Goal: Information Seeking & Learning: Check status

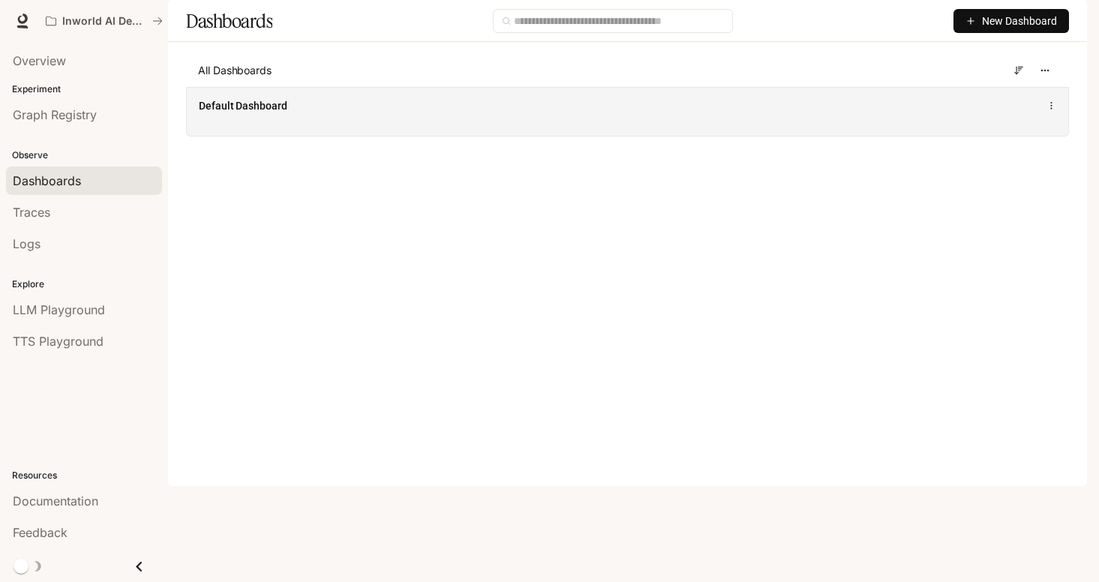
click at [417, 113] on div "Default Dashboard" at bounding box center [446, 105] width 494 height 15
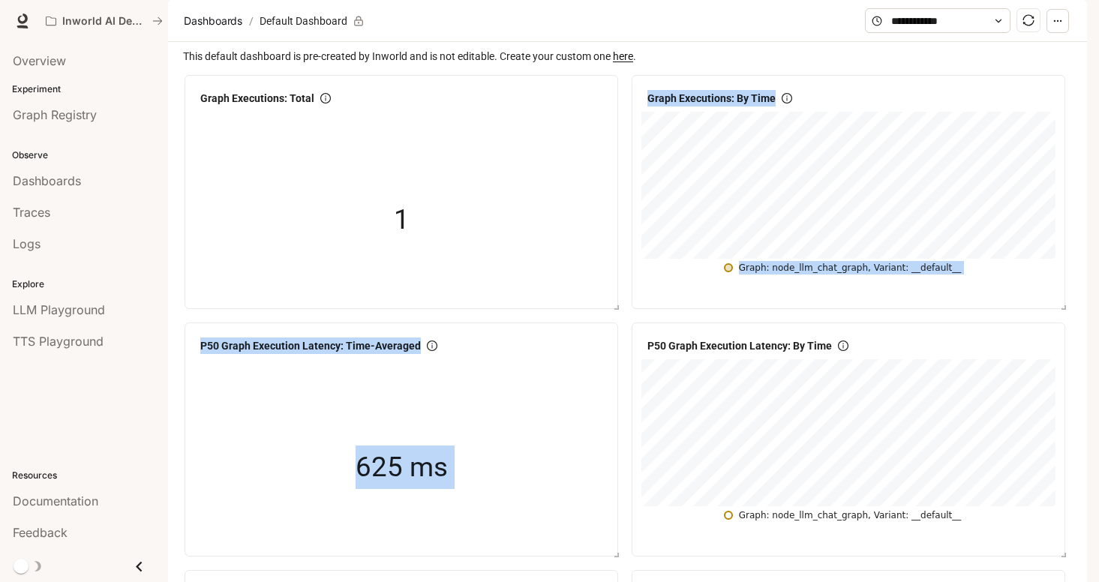
drag, startPoint x: 618, startPoint y: 351, endPoint x: 634, endPoint y: 365, distance: 21.3
click at [634, 312] on div "Graph Executions: By Time Graph: node_llm_chat_graph, Variant: __default__" at bounding box center [849, 192] width 440 height 240
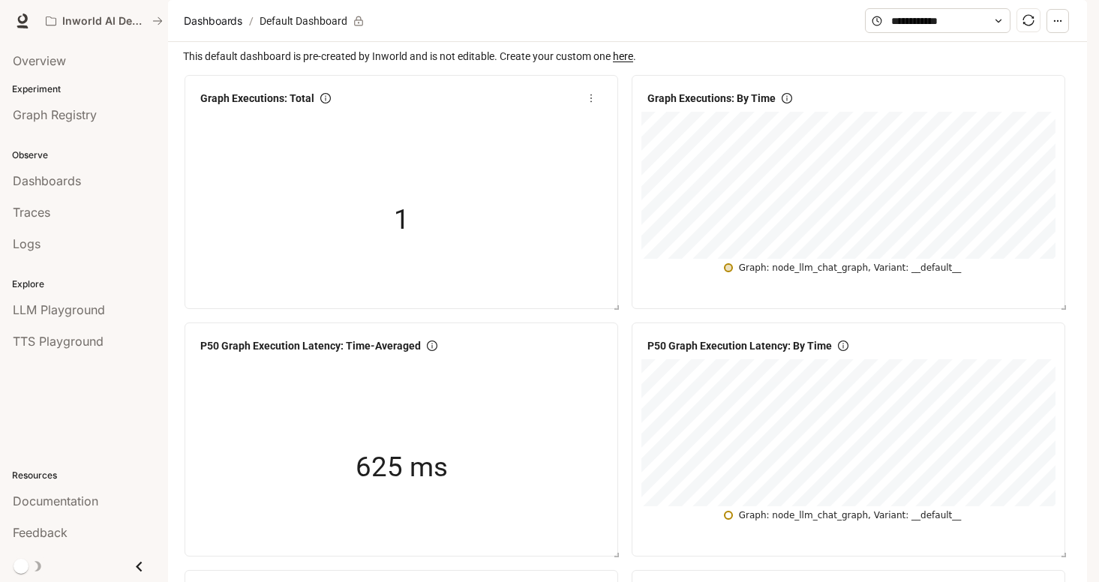
drag, startPoint x: 618, startPoint y: 351, endPoint x: 594, endPoint y: 307, distance: 50.4
click at [594, 307] on div "Graph Executions: Total 1" at bounding box center [402, 192] width 440 height 240
drag, startPoint x: 692, startPoint y: 139, endPoint x: 651, endPoint y: 117, distance: 46.0
click at [651, 116] on div "Graph Executions: By Time Graph: node_llm_chat_graph, Variant: __default__" at bounding box center [849, 192] width 440 height 240
click at [744, 65] on span "This default dashboard is pre-created by Inworld and is not editable. Create yo…" at bounding box center [629, 56] width 892 height 17
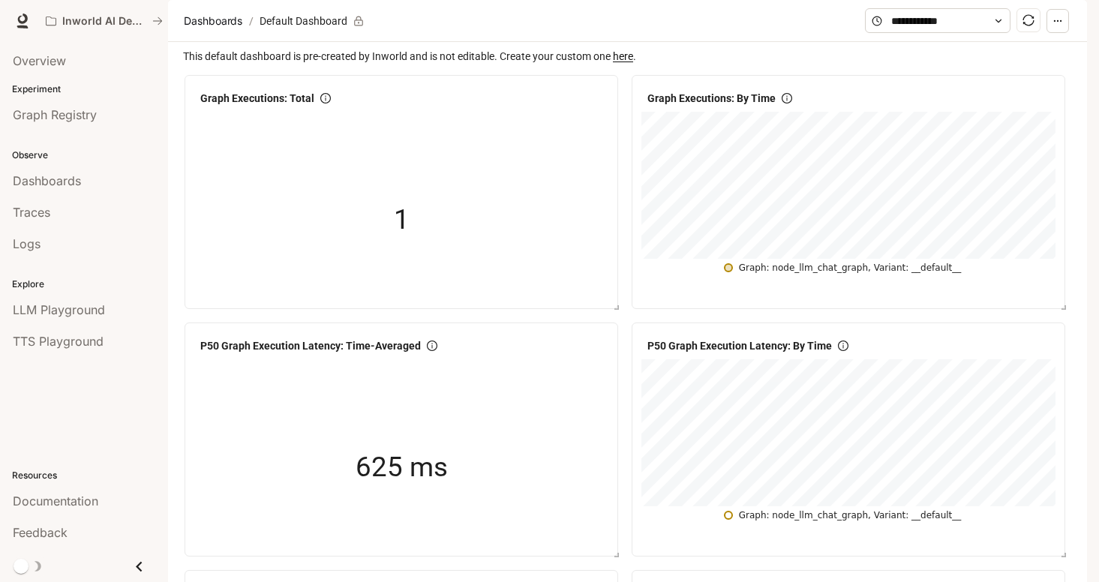
click at [783, 35] on section "Dashboards / Default Dashboard" at bounding box center [522, 21] width 685 height 29
click at [986, 215] on div at bounding box center [862, 170] width 363 height 92
click at [888, 275] on div "Graph: node_llm_chat_graph, Variant: __default__" at bounding box center [850, 268] width 223 height 14
click at [65, 121] on span "Graph Registry" at bounding box center [55, 115] width 84 height 18
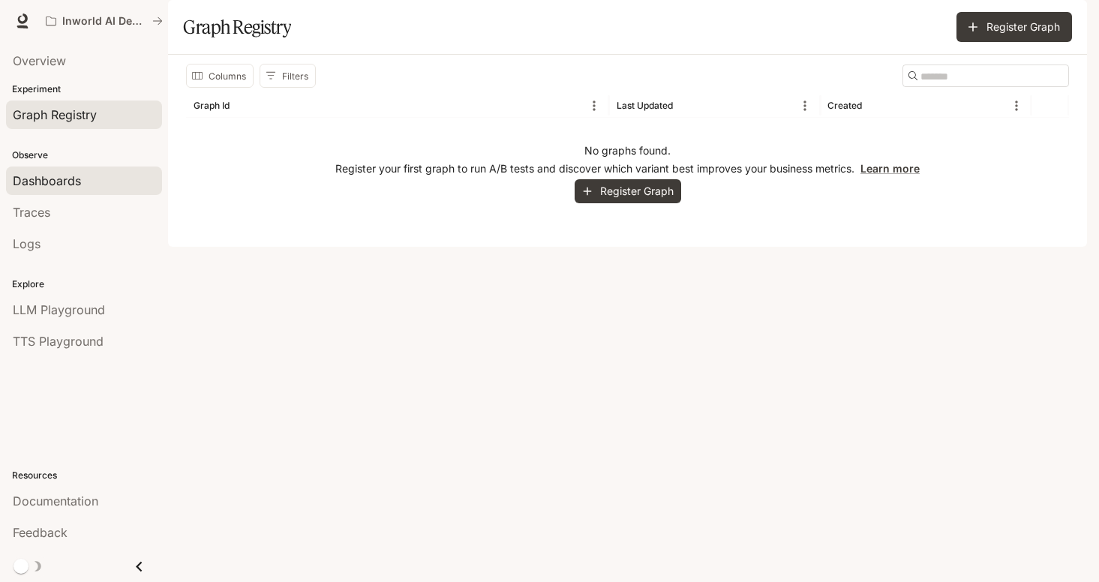
click at [89, 182] on div "Dashboards" at bounding box center [84, 181] width 143 height 18
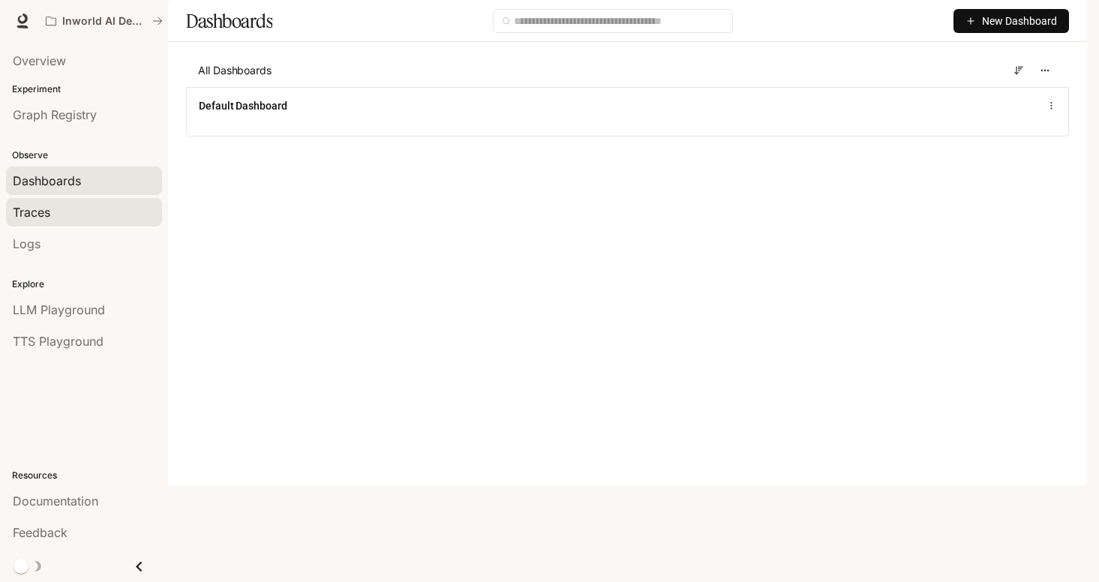
click at [66, 221] on link "Traces" at bounding box center [84, 212] width 156 height 29
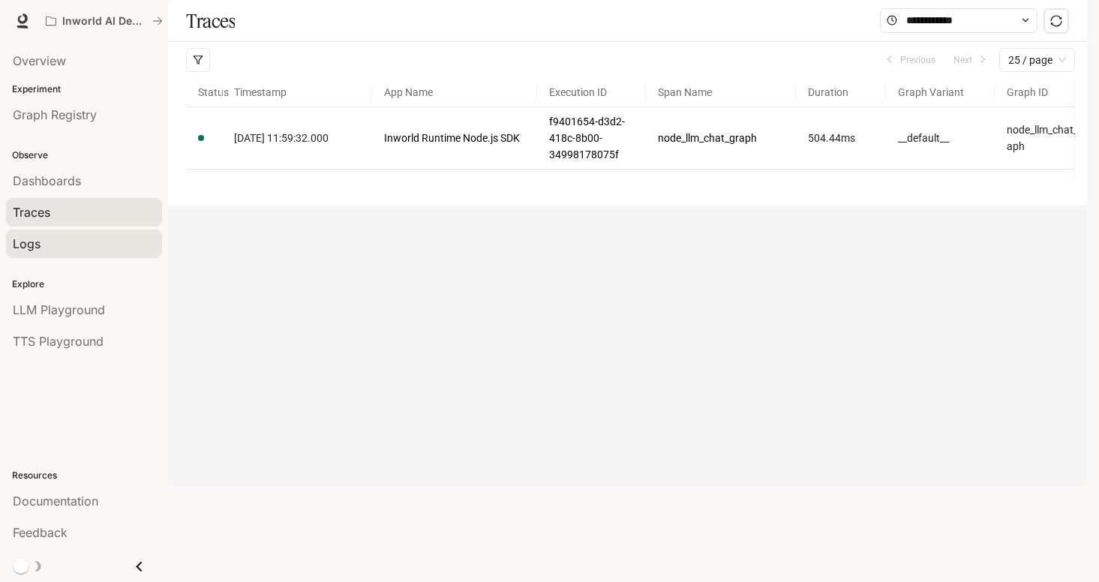
click at [60, 237] on div "Logs" at bounding box center [84, 244] width 143 height 18
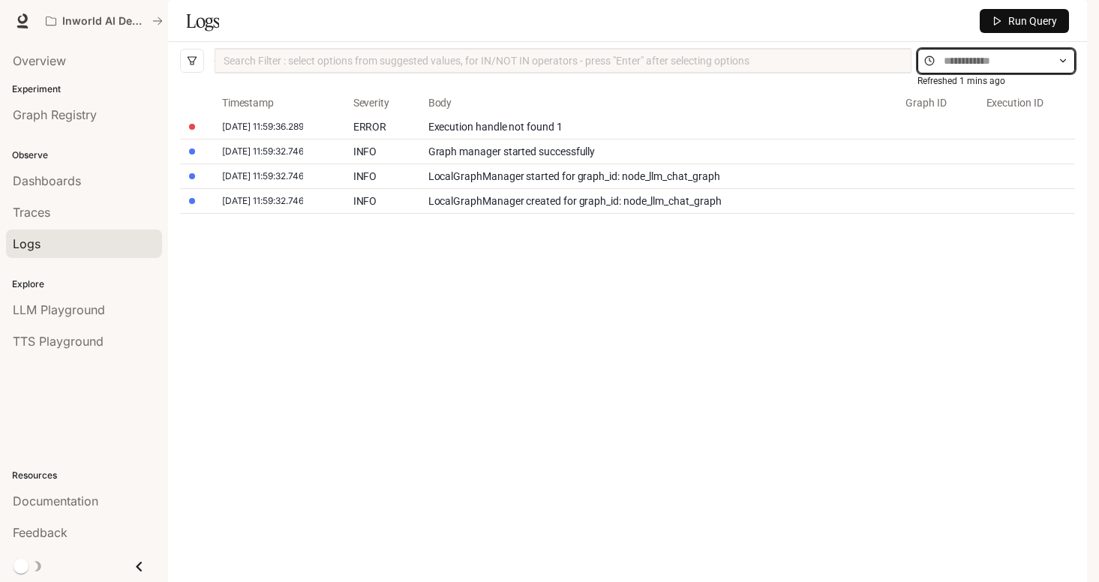
click at [944, 69] on input "text" at bounding box center [996, 61] width 105 height 17
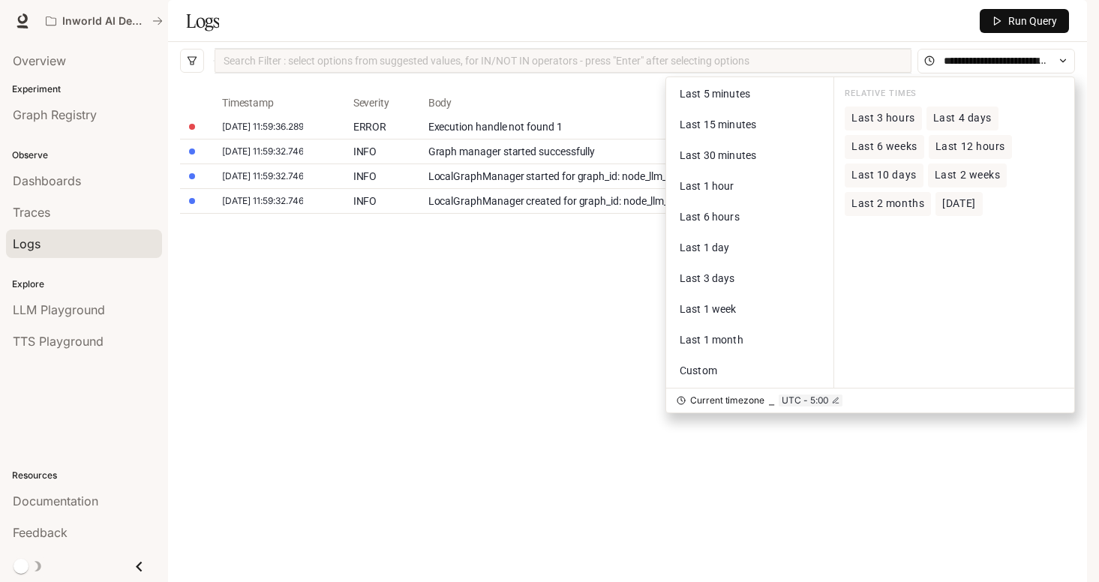
click at [497, 360] on div "Timestamp Severity Body Graph ID Execution ID 2025-09-04 11:59:36.289 ERROR Exe…" at bounding box center [627, 317] width 895 height 453
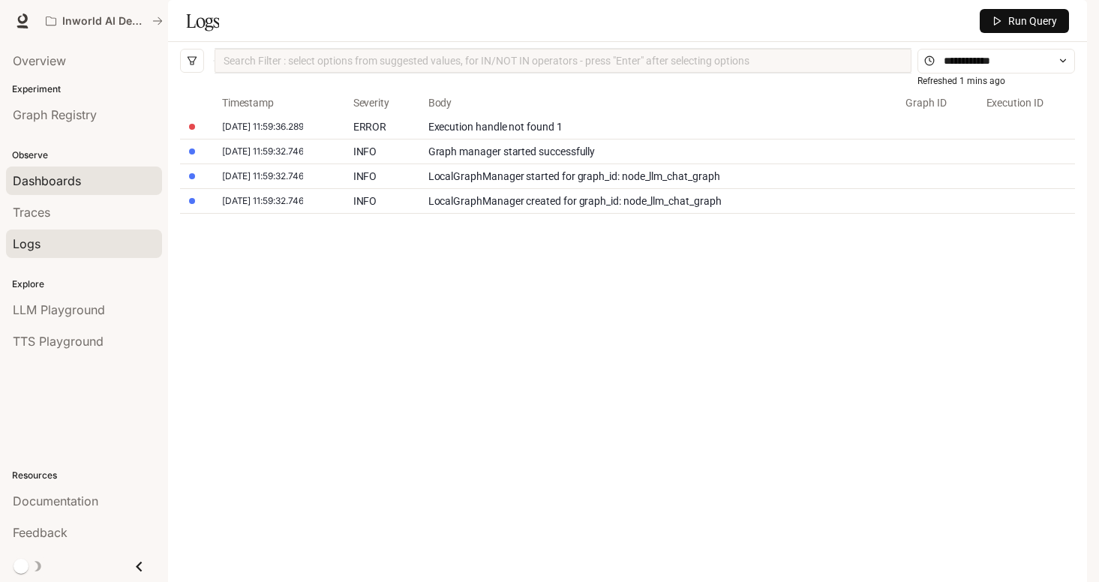
click at [72, 169] on link "Dashboards" at bounding box center [84, 181] width 156 height 29
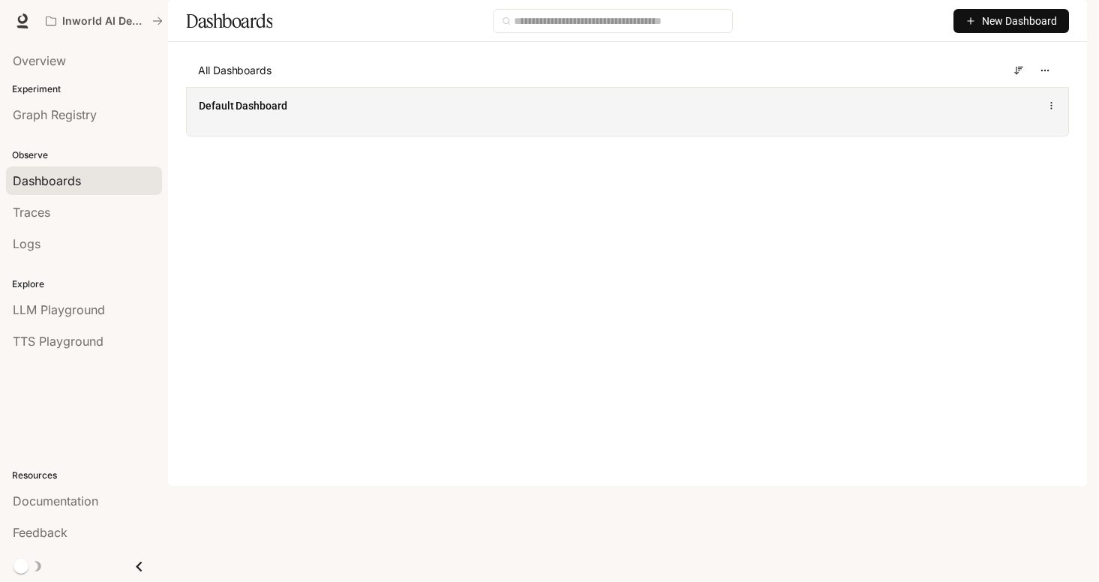
click at [296, 113] on div "Default Dashboard" at bounding box center [446, 105] width 494 height 15
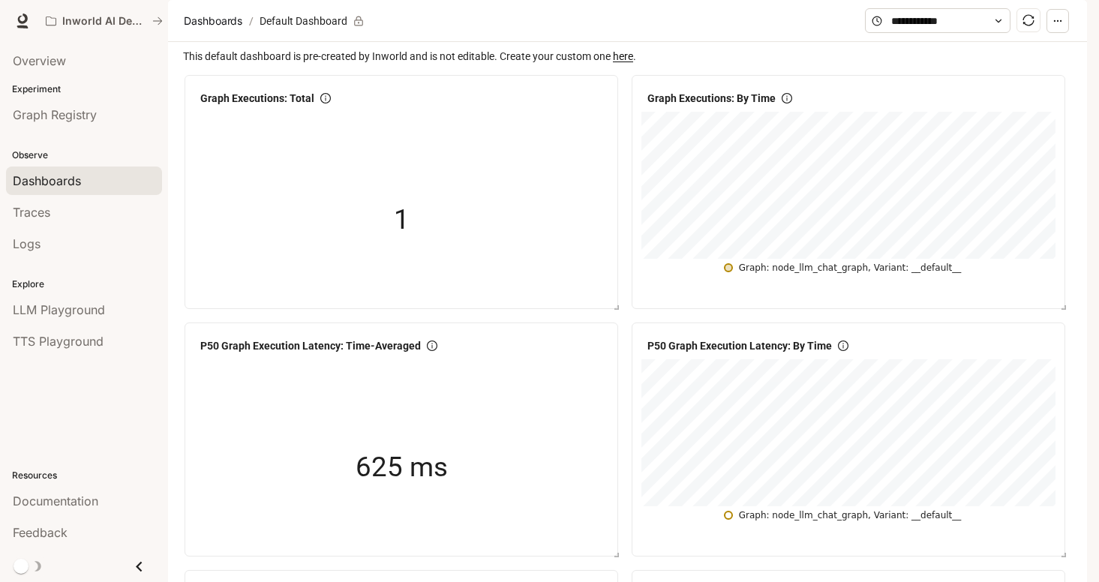
click at [998, 26] on icon at bounding box center [998, 21] width 11 height 11
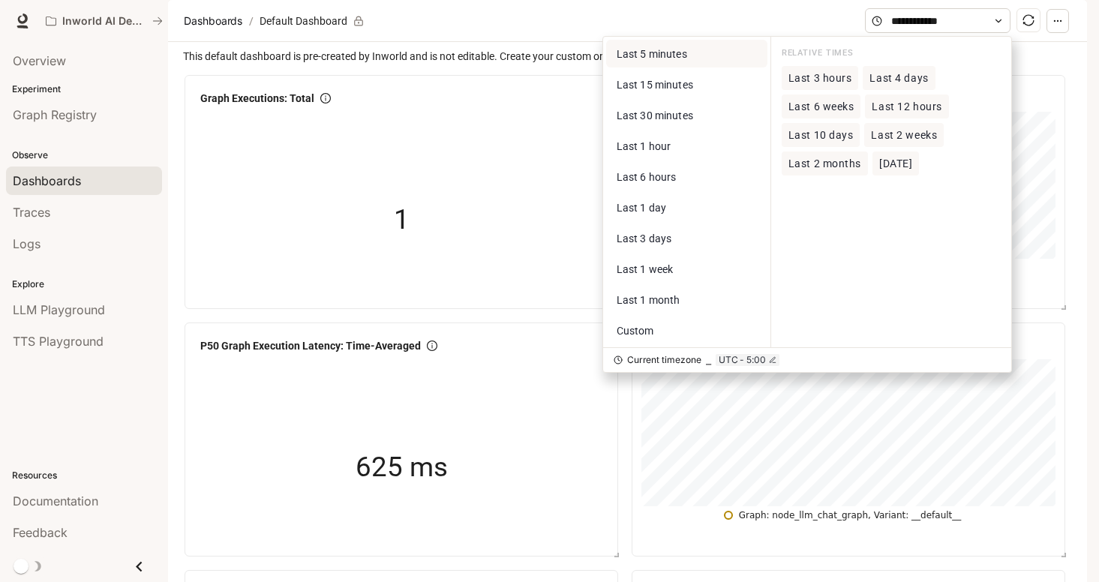
click at [687, 68] on button "Last 5 minutes" at bounding box center [686, 54] width 161 height 28
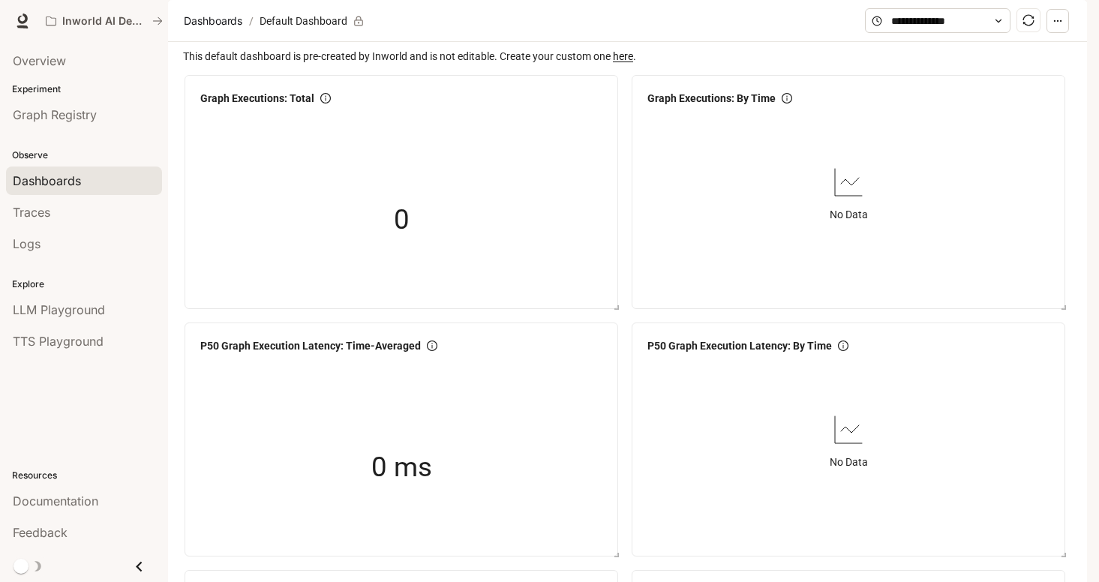
click at [1002, 26] on icon at bounding box center [998, 21] width 11 height 11
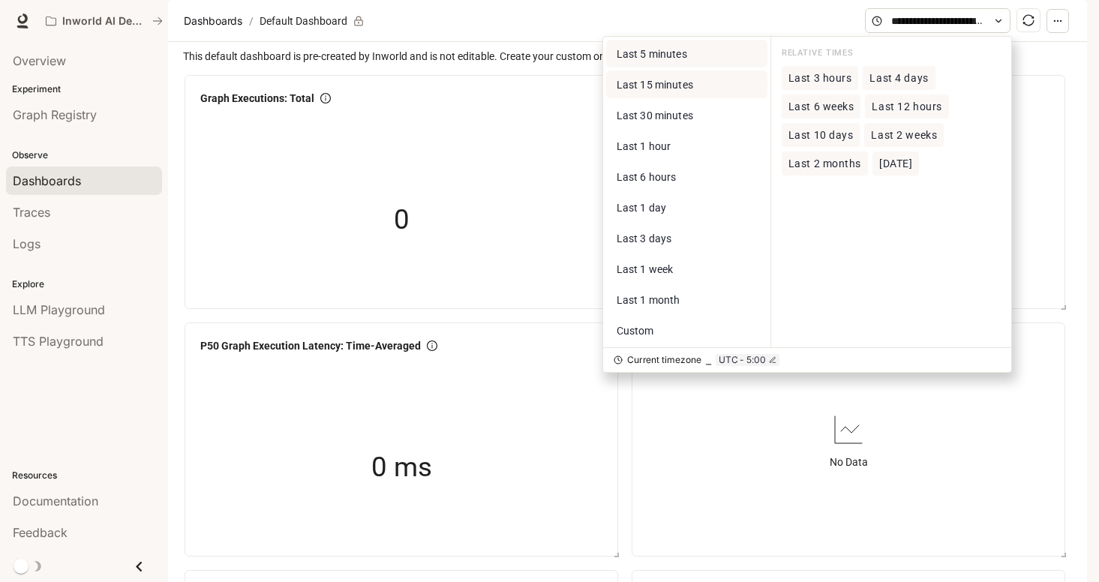
click at [687, 91] on span "Last 15 minutes" at bounding box center [655, 85] width 77 height 12
